Goal: Task Accomplishment & Management: Complete application form

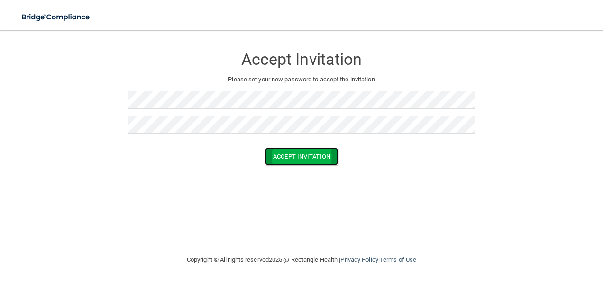
click at [313, 160] on button "Accept Invitation" at bounding box center [301, 157] width 73 height 18
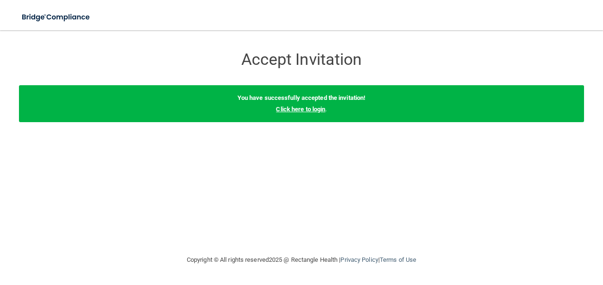
click at [308, 113] on div "You have successfully accepted the invitation! Click here to login ." at bounding box center [301, 103] width 565 height 37
click at [322, 112] on link "Click here to login" at bounding box center [300, 109] width 49 height 7
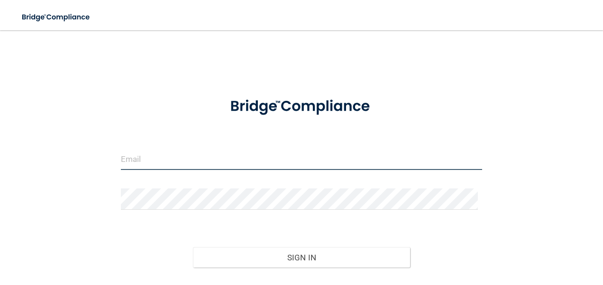
click at [146, 161] on input "email" at bounding box center [302, 159] width 362 height 21
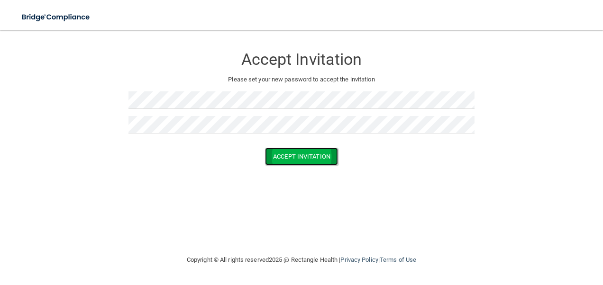
click at [286, 158] on button "Accept Invitation" at bounding box center [301, 157] width 73 height 18
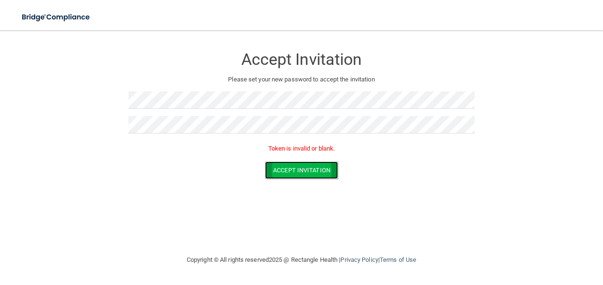
click at [288, 170] on button "Accept Invitation" at bounding box center [301, 171] width 73 height 18
click at [275, 172] on button "Accept Invitation" at bounding box center [301, 171] width 73 height 18
click at [291, 173] on button "Accept Invitation" at bounding box center [301, 171] width 73 height 18
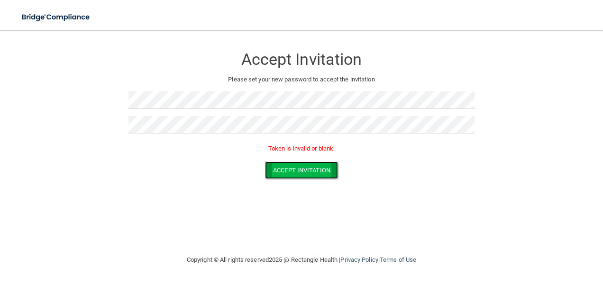
click at [291, 173] on button "Accept Invitation" at bounding box center [301, 171] width 73 height 18
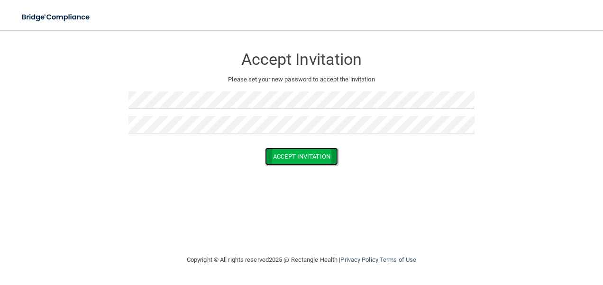
click at [313, 160] on button "Accept Invitation" at bounding box center [301, 157] width 73 height 18
click at [310, 154] on button "Accept Invitation" at bounding box center [301, 157] width 73 height 18
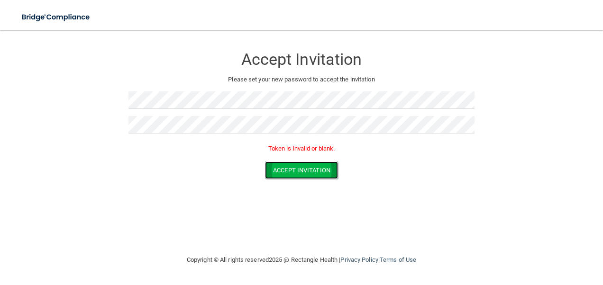
click at [284, 173] on button "Accept Invitation" at bounding box center [301, 171] width 73 height 18
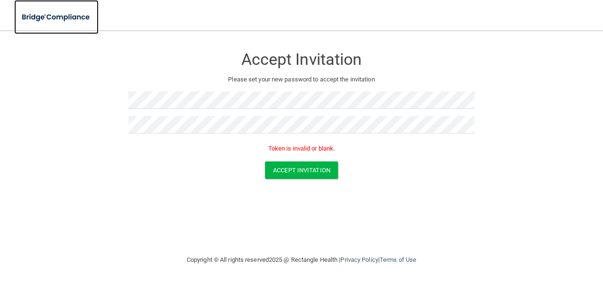
click at [55, 18] on img at bounding box center [56, 17] width 84 height 19
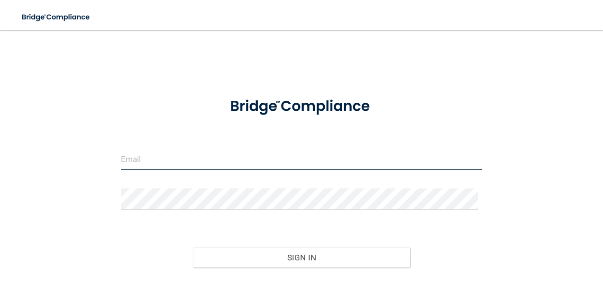
click at [165, 156] on input "email" at bounding box center [302, 159] width 362 height 21
type input "[EMAIL_ADDRESS][DOMAIN_NAME]"
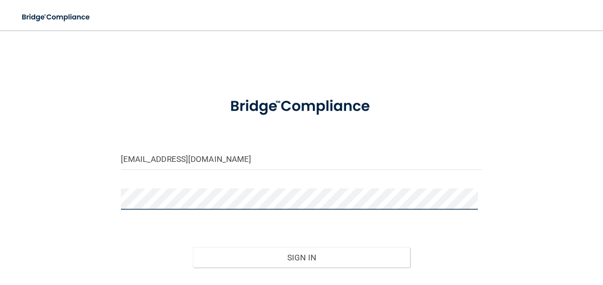
click at [0, 174] on html "Toggle navigation Manage My Enterprise Manage My Location [EMAIL_ADDRESS][DOMAI…" at bounding box center [301, 142] width 603 height 285
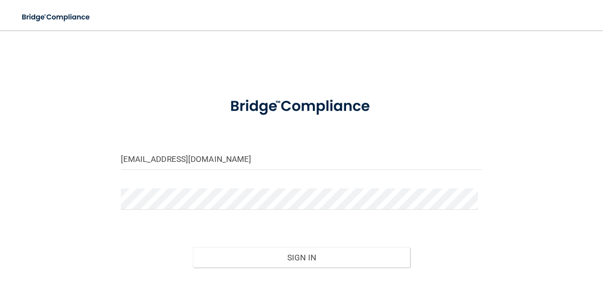
click at [487, 268] on div "[EMAIL_ADDRESS][DOMAIN_NAME] Invalid email/password. You don't have permission …" at bounding box center [301, 171] width 565 height 262
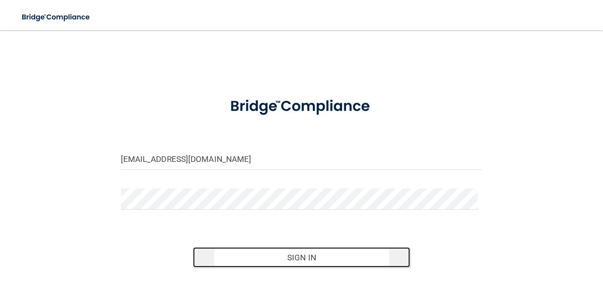
click at [286, 257] on button "Sign In" at bounding box center [301, 257] width 217 height 21
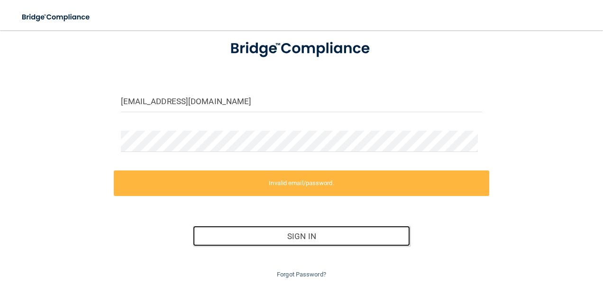
scroll to position [43, 0]
